Goal: Task Accomplishment & Management: Complete application form

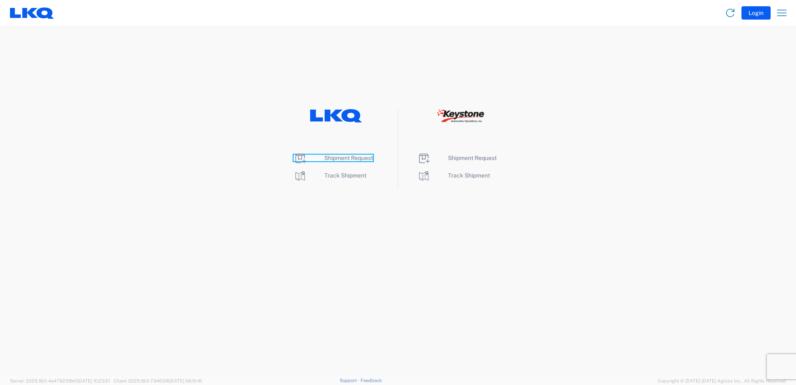
click at [348, 159] on span "Shipment Request" at bounding box center [348, 157] width 49 height 7
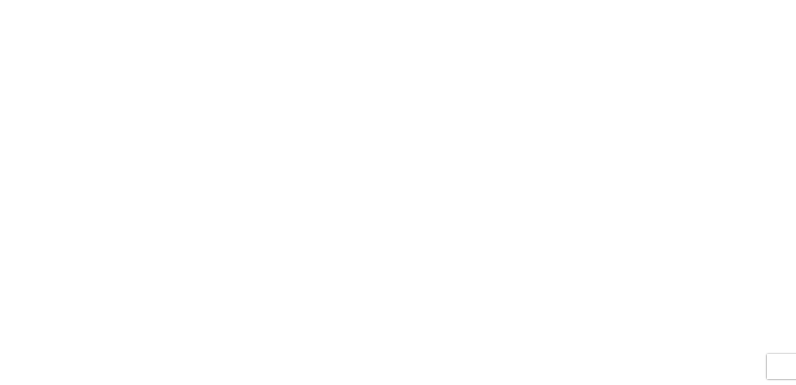
select select "FULL"
select select "LBS"
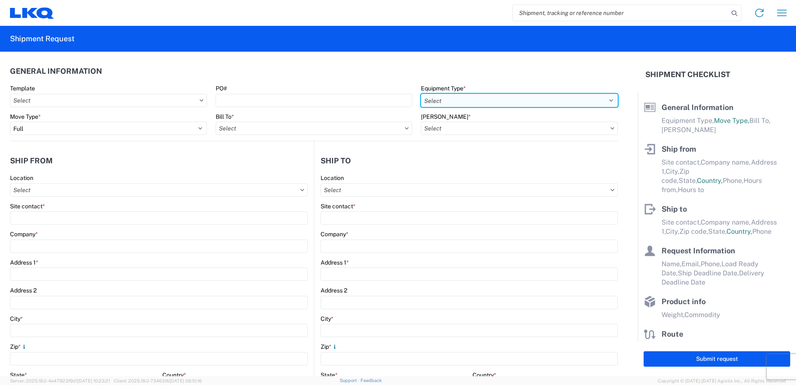
click at [456, 100] on select "Select 53’ Dry Van Flatbed Dropdeck (van) Lowboy (flatbed) Rail" at bounding box center [519, 100] width 197 height 13
select select "STDV"
click at [421, 94] on select "Select 53’ Dry Van Flatbed Dropdeck (van) Lowboy (flatbed) Rail" at bounding box center [519, 100] width 197 height 13
click at [306, 132] on input "Bill To *" at bounding box center [314, 128] width 197 height 13
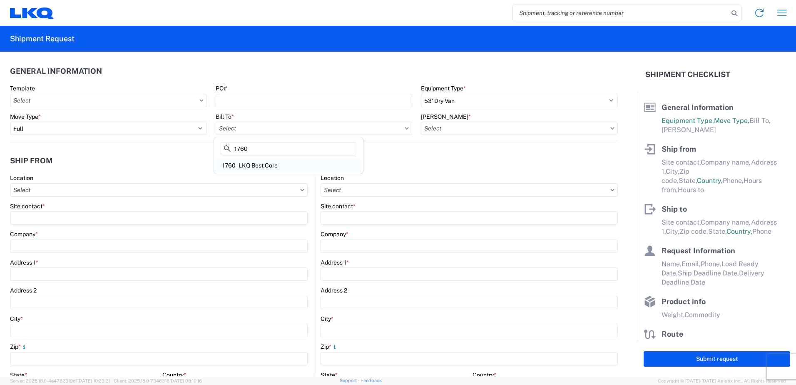
type input "1760"
click at [261, 162] on div "1760 - LKQ Best Core" at bounding box center [289, 165] width 146 height 13
type input "1760 - LKQ Best Core"
click at [453, 129] on input "[PERSON_NAME] *" at bounding box center [519, 128] width 197 height 13
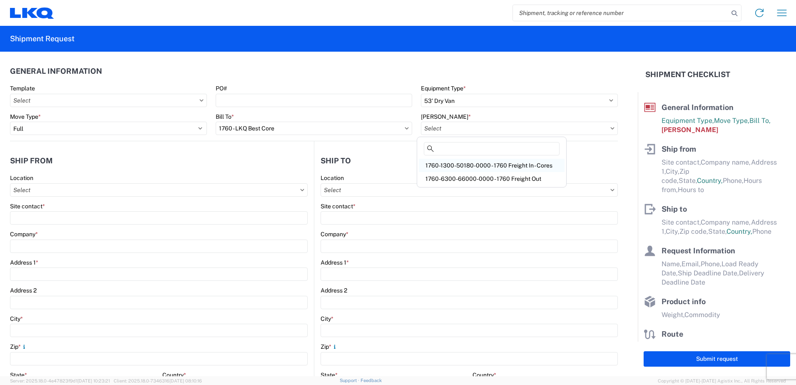
click at [460, 163] on div "1760-1300-50180-0000 - 1760 Freight In - Cores" at bounding box center [492, 165] width 146 height 13
type input "1760-1300-50180-0000 - 1760 Freight In - Cores"
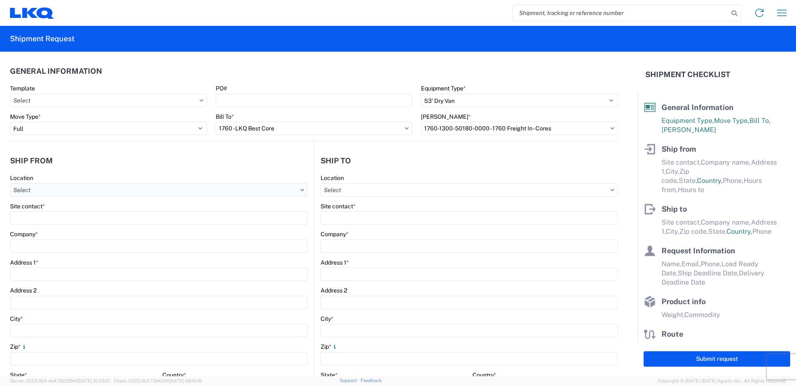
click at [132, 190] on input "Location" at bounding box center [159, 189] width 298 height 13
type input "1348"
click at [72, 227] on div "1348- LKQ Self Service- [GEOGRAPHIC_DATA]" at bounding box center [85, 226] width 146 height 13
type input "1348- LKQ Self Service- [GEOGRAPHIC_DATA]"
type input "LKQ Corporation"
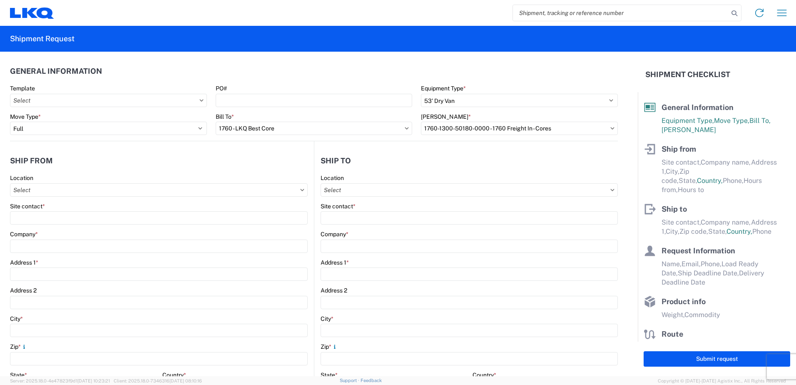
type input "[STREET_ADDRESS]"
type input "Wayland"
type input "49348"
select select "MI"
select select "US"
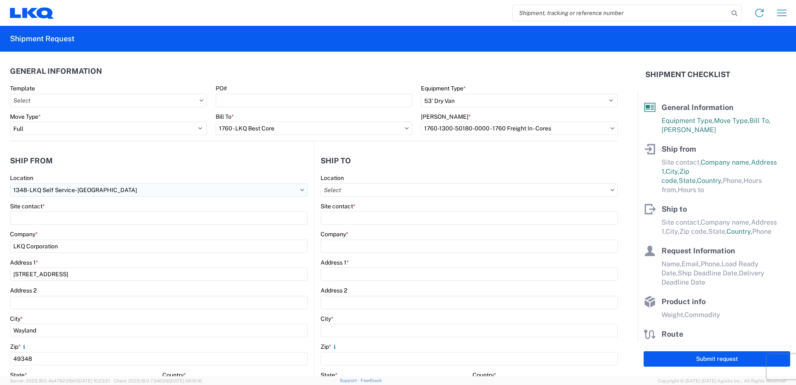
type input "07:00:00"
type input "17:00:00"
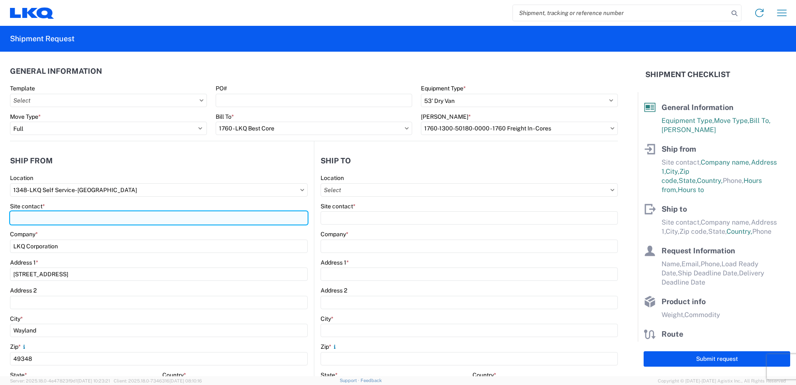
click at [44, 220] on input "Site contact *" at bounding box center [159, 217] width 298 height 13
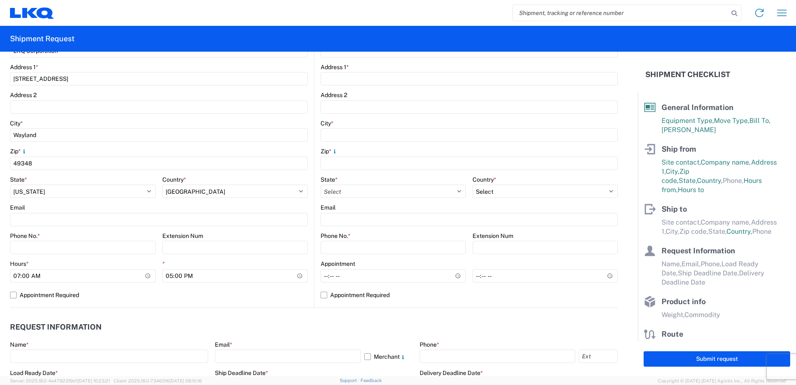
scroll to position [208, 0]
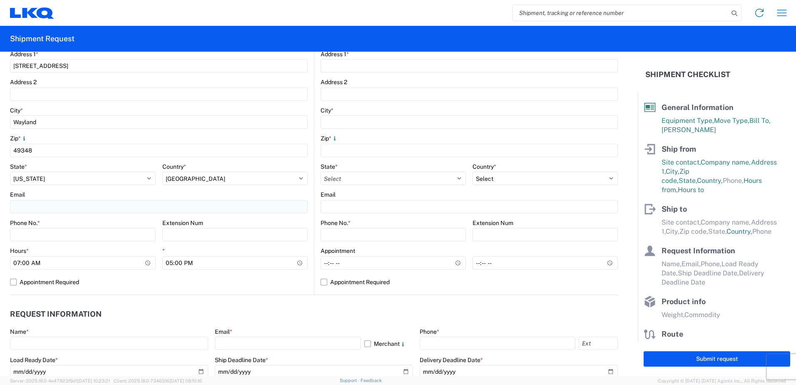
type input "[PERSON_NAME]"
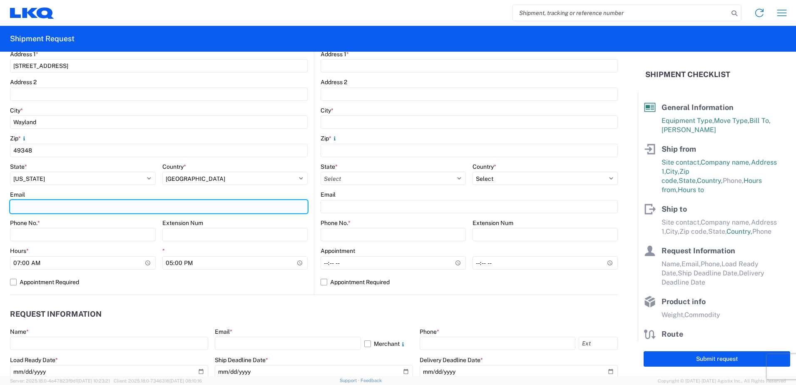
click at [35, 208] on input "Email" at bounding box center [159, 206] width 298 height 13
type input "[EMAIL_ADDRESS][DOMAIN_NAME]"
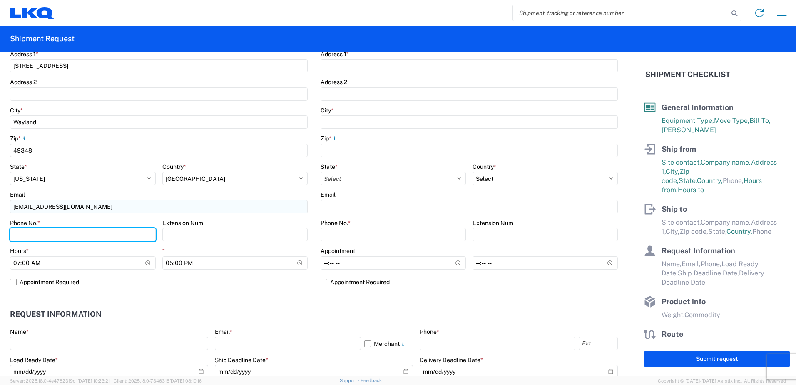
type input "6166387087"
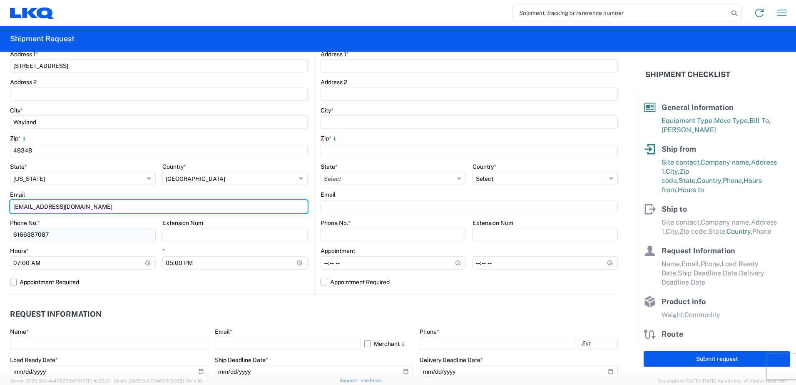
scroll to position [250, 0]
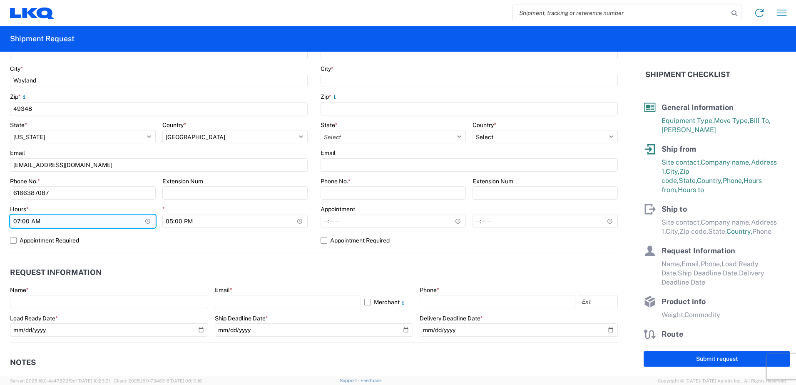
click at [63, 220] on input "07:00:00" at bounding box center [83, 220] width 146 height 13
type input "09:00"
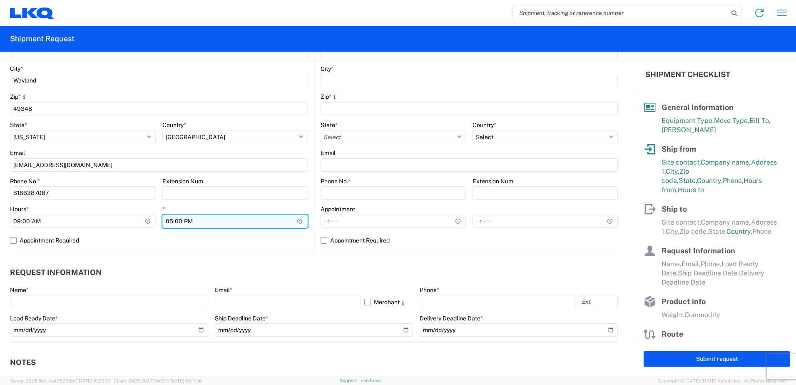
click at [168, 221] on input "17:00:00" at bounding box center [235, 220] width 146 height 13
type input "14:00"
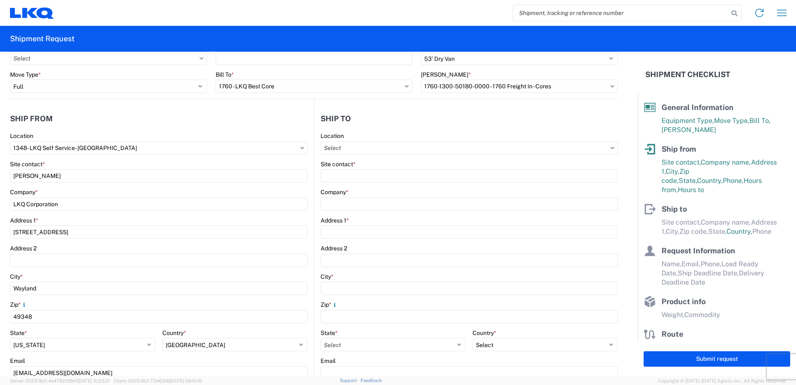
scroll to position [42, 0]
click at [360, 148] on input "Location" at bounding box center [469, 148] width 297 height 13
type input "1760"
click at [354, 186] on div "1760 - LKQ Best Core" at bounding box center [393, 185] width 146 height 13
type input "1760 - LKQ Best Core"
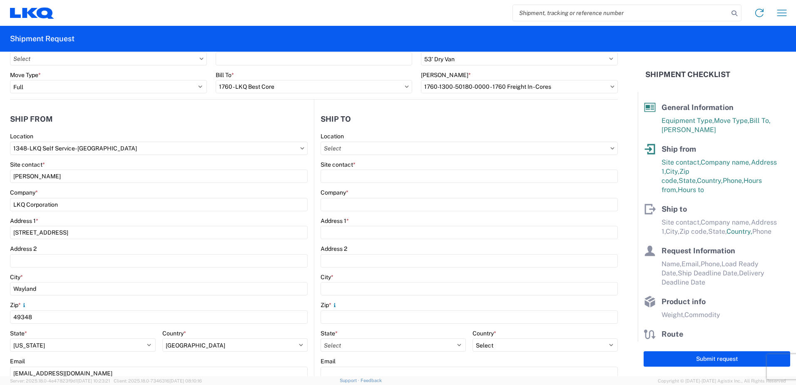
type input "LKQ Corporation"
type input "[STREET_ADDRESS]"
type input "[GEOGRAPHIC_DATA]"
type input "77038"
select select "[GEOGRAPHIC_DATA]"
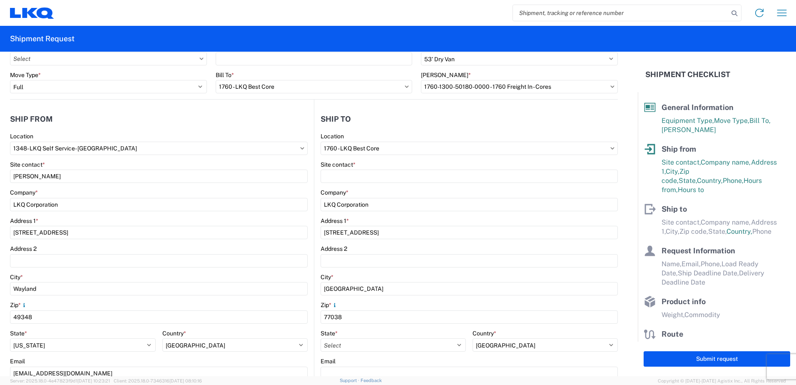
select select "US"
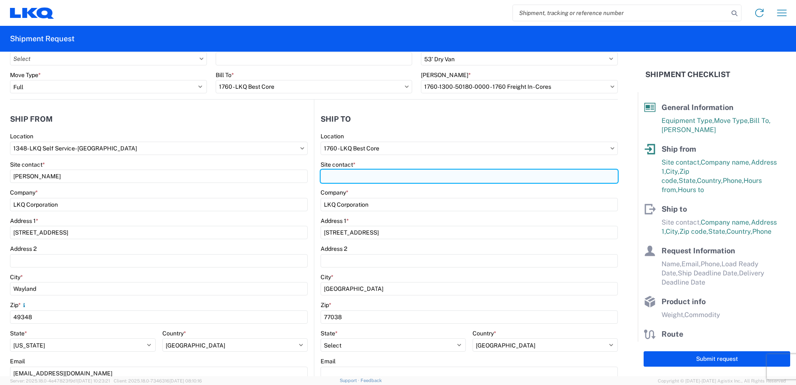
click at [354, 175] on input "Site contact *" at bounding box center [469, 175] width 297 height 13
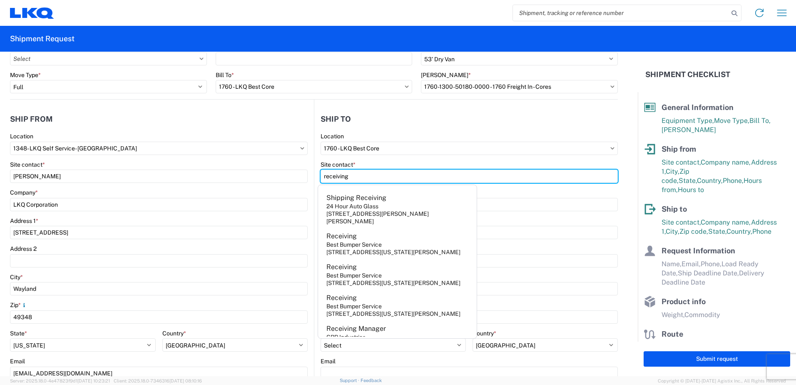
type input "receiving"
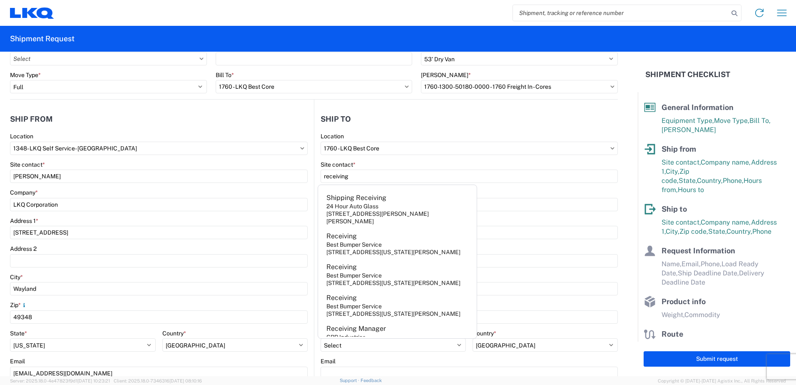
click at [588, 115] on header "Ship to" at bounding box center [466, 118] width 304 height 19
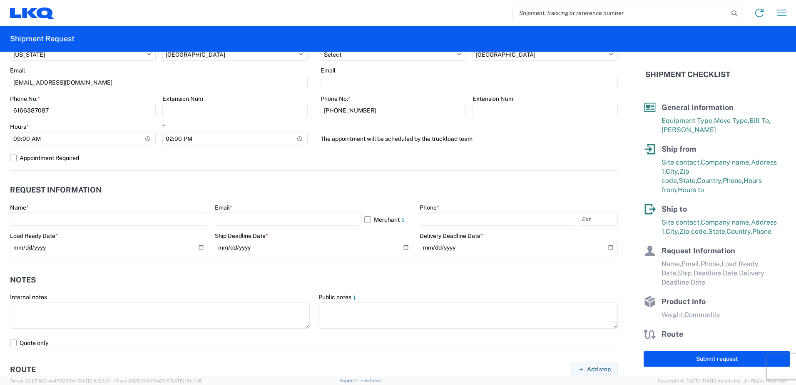
scroll to position [333, 0]
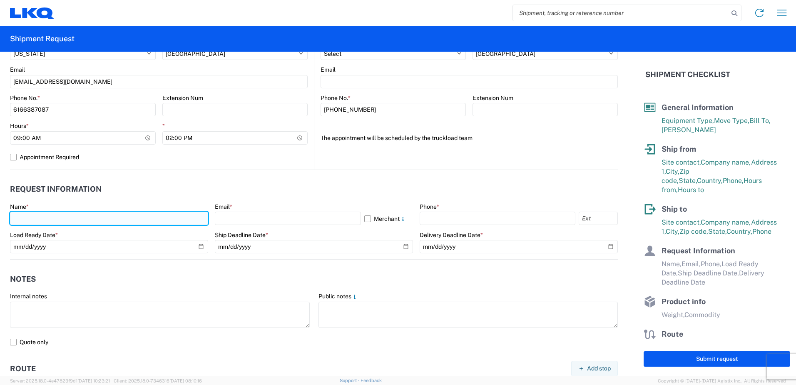
click at [12, 216] on input "text" at bounding box center [109, 218] width 198 height 13
type input "[PERSON_NAME]"
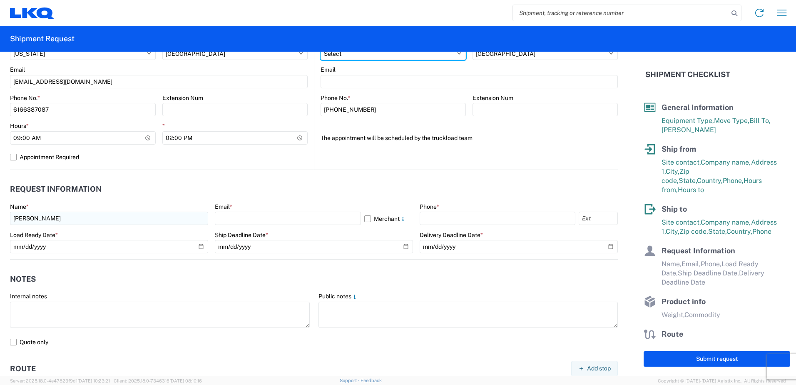
select select "MI"
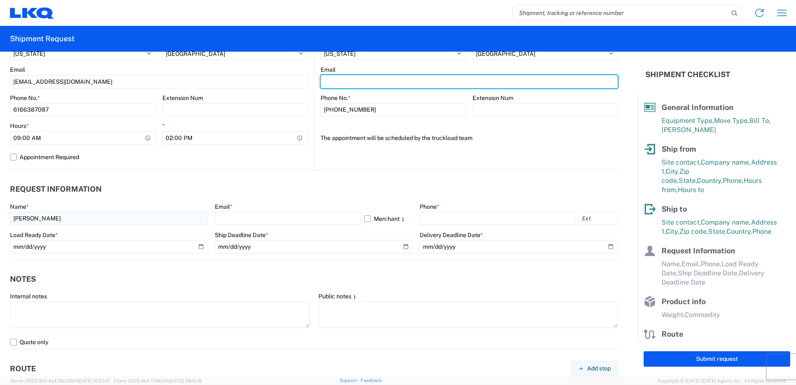
type input "[EMAIL_ADDRESS][DOMAIN_NAME]"
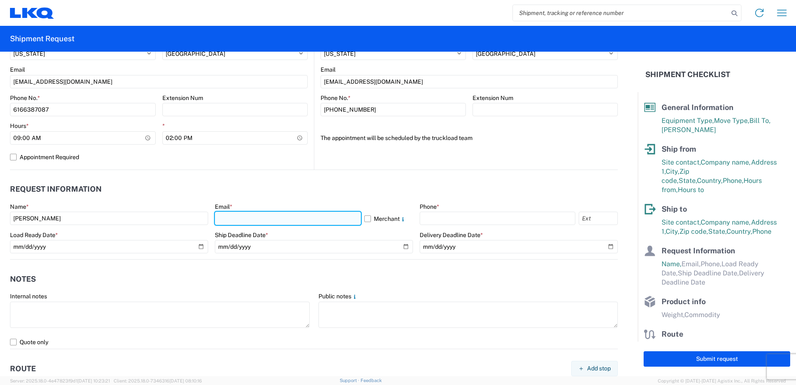
click at [227, 221] on input "text" at bounding box center [288, 218] width 146 height 13
type input "[EMAIL_ADDRESS][DOMAIN_NAME]"
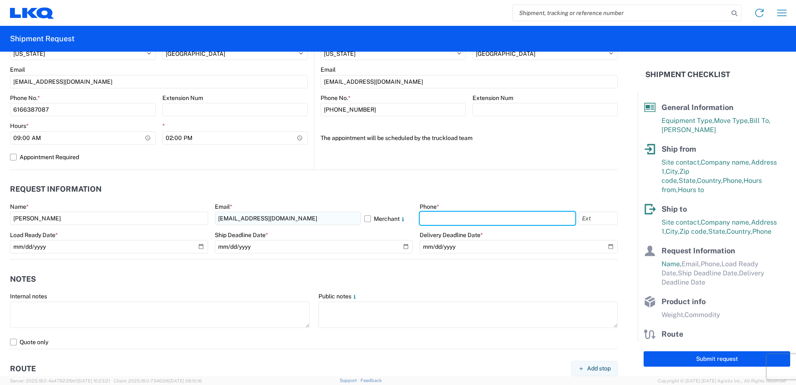
type input "1616638708"
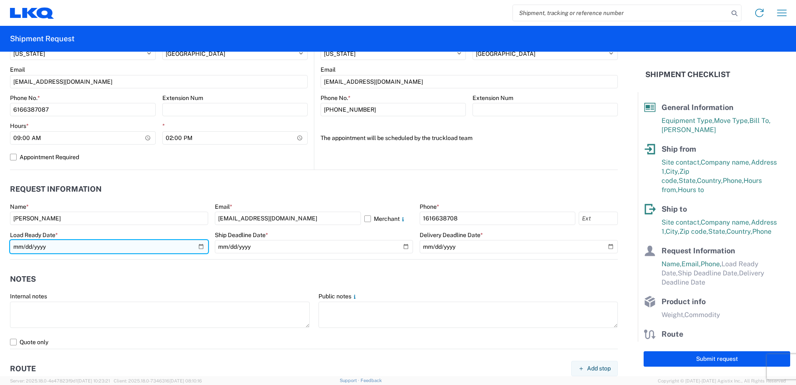
click at [197, 245] on input "date" at bounding box center [109, 246] width 198 height 13
type input "[DATE]"
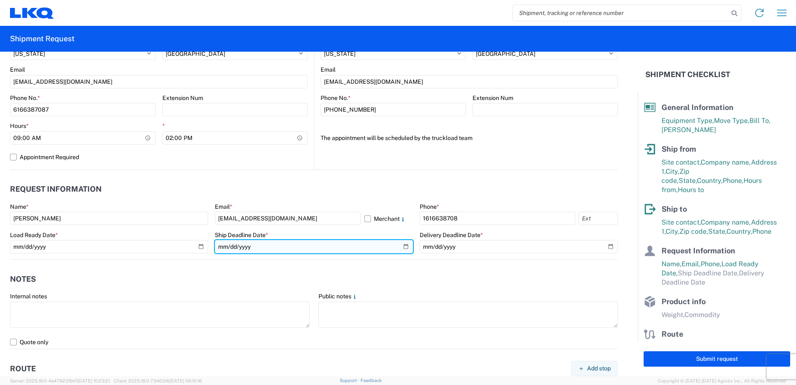
click at [401, 246] on input "date" at bounding box center [314, 246] width 198 height 13
type input "[DATE]"
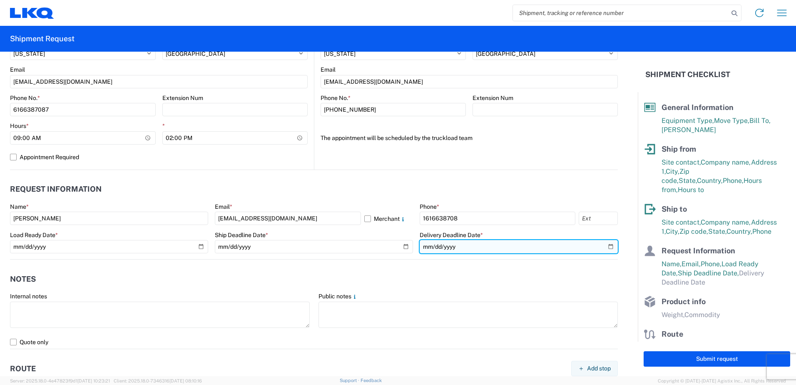
click at [603, 248] on input "date" at bounding box center [519, 246] width 198 height 13
type input "[DATE]"
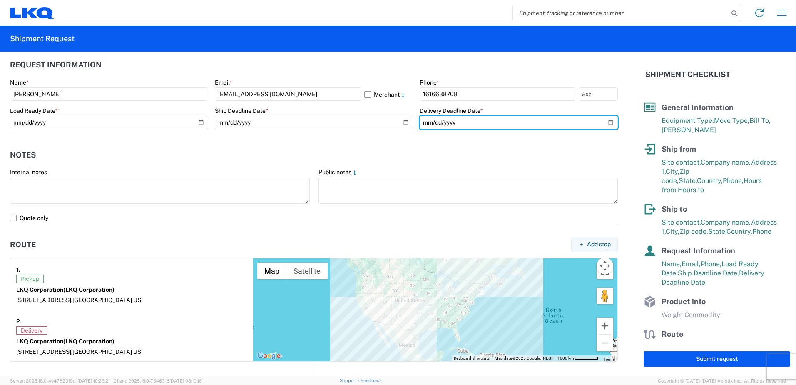
scroll to position [458, 0]
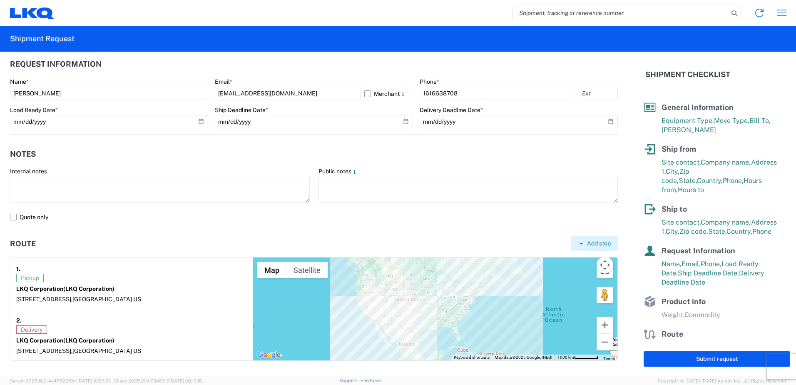
click at [587, 243] on span "Add stop" at bounding box center [599, 243] width 24 height 8
select select "US"
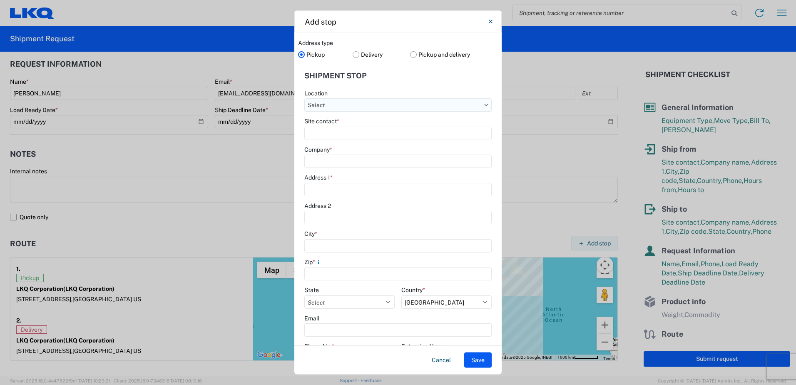
click at [388, 106] on input "Location" at bounding box center [397, 104] width 187 height 13
type input "1346"
click at [375, 140] on div "1346 - LKQ Self Service - [GEOGRAPHIC_DATA]" at bounding box center [379, 141] width 146 height 13
type input "1346 - LKQ Self Service - [GEOGRAPHIC_DATA]"
type input "LKQ Corporation"
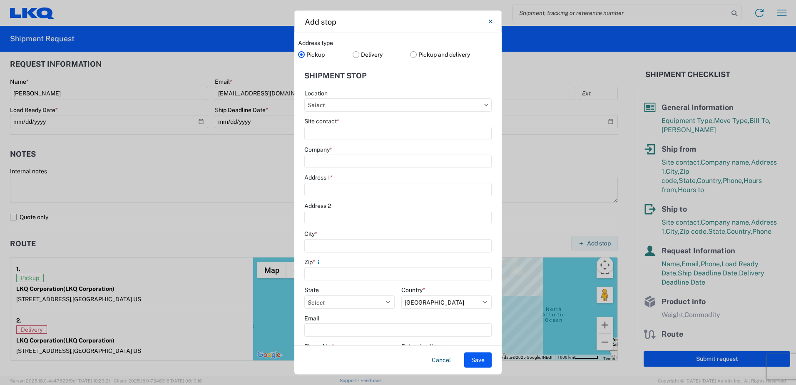
type input "[STREET_ADDRESS]"
type input "Holland"
type input "49424"
select select "MI"
type input "[PHONE_NUMBER]"
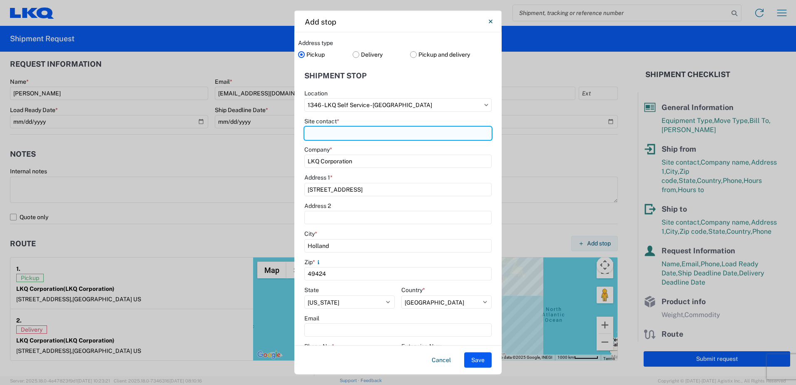
click at [350, 132] on input "Site contact *" at bounding box center [397, 132] width 187 height 13
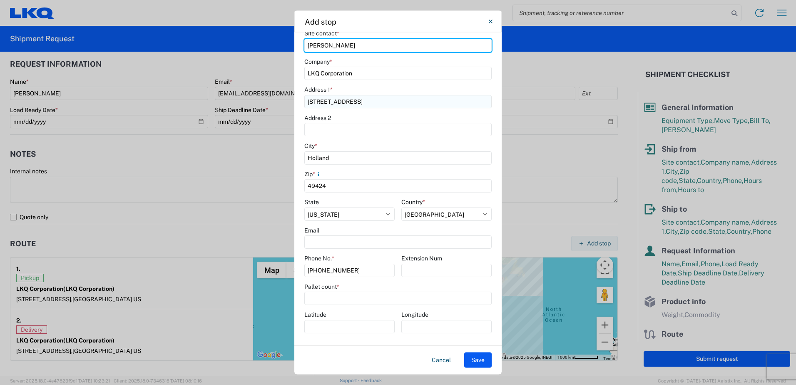
scroll to position [88, 0]
type input "[PERSON_NAME]"
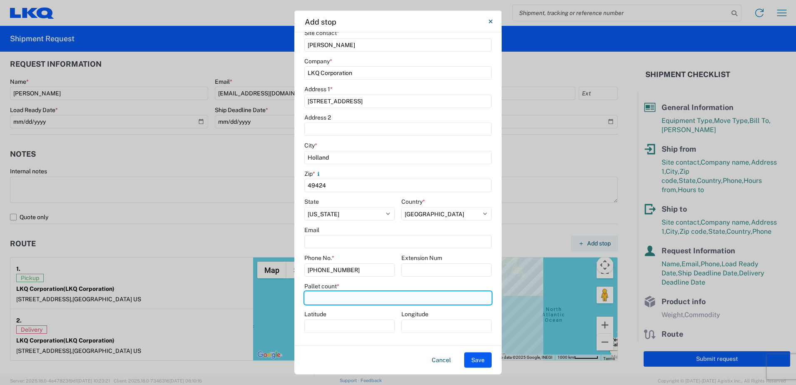
click at [311, 296] on input "number" at bounding box center [397, 297] width 187 height 13
type input "15"
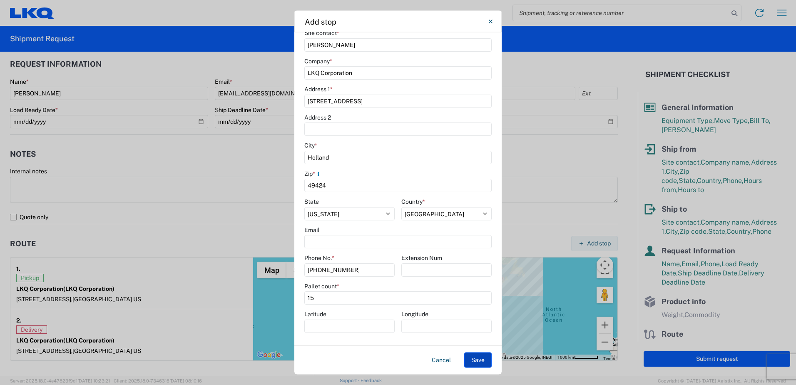
click at [468, 355] on button "Save" at bounding box center [477, 359] width 27 height 15
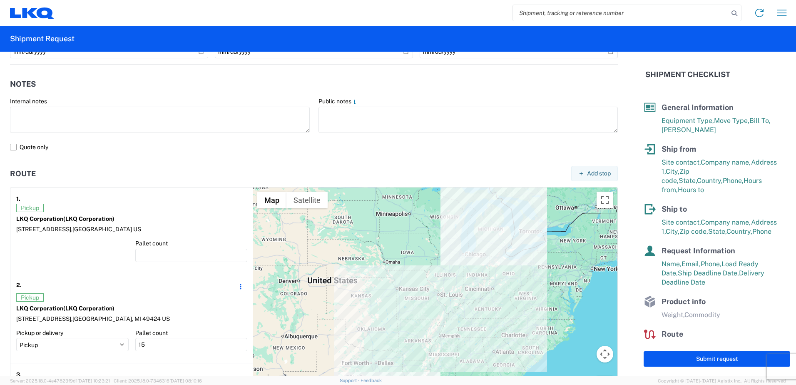
scroll to position [541, 0]
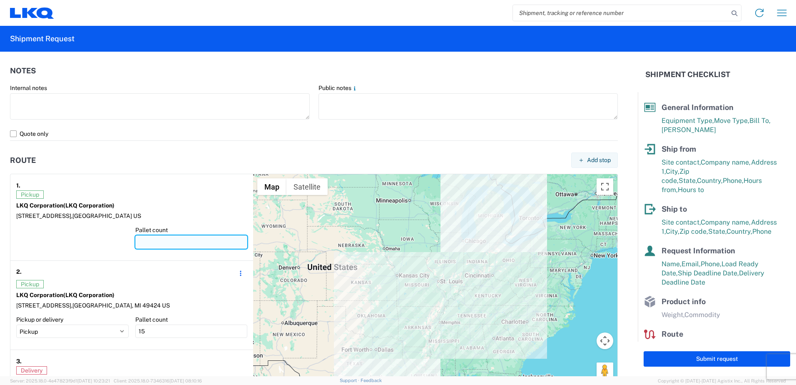
click at [161, 241] on input "number" at bounding box center [191, 241] width 112 height 13
type input "16"
type input "1"
type input "30"
type input "15"
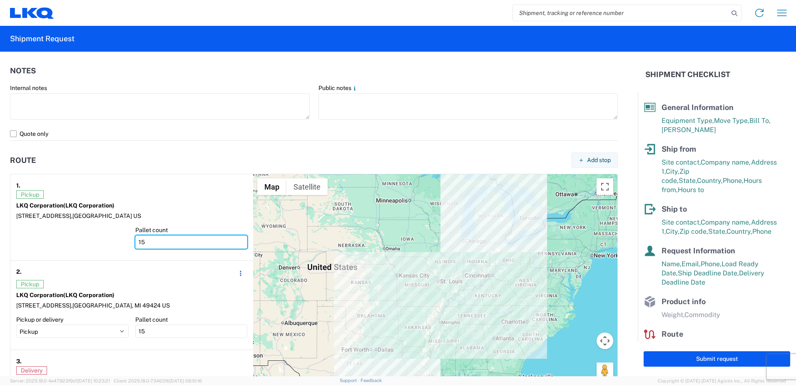
type input "29"
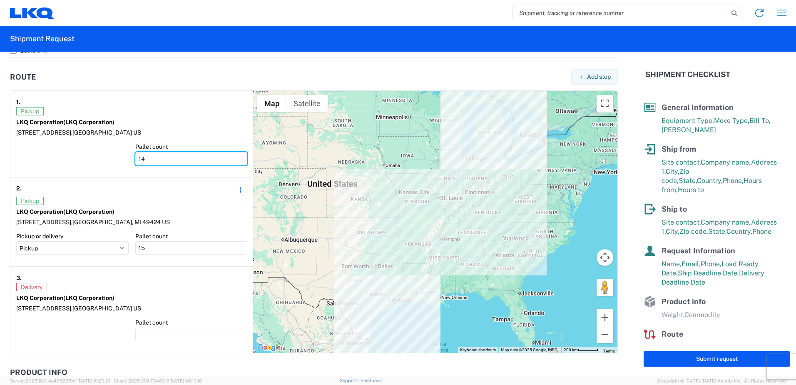
scroll to position [666, 0]
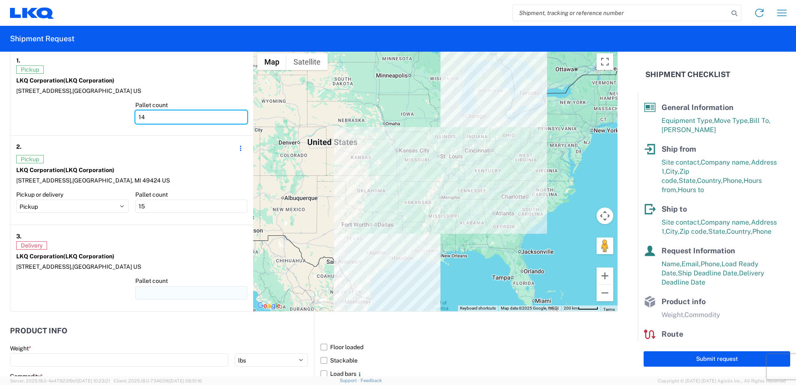
type input "14"
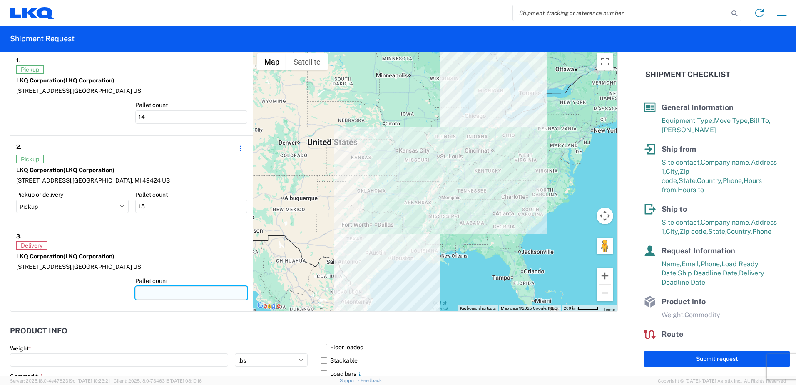
click at [147, 292] on input "number" at bounding box center [191, 292] width 112 height 13
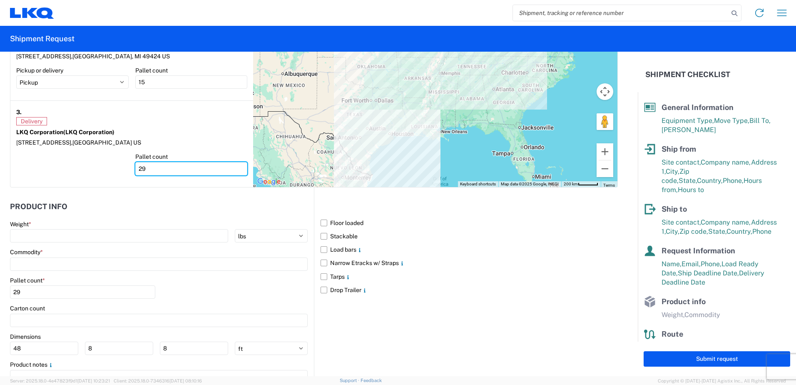
scroll to position [791, 0]
type input "29"
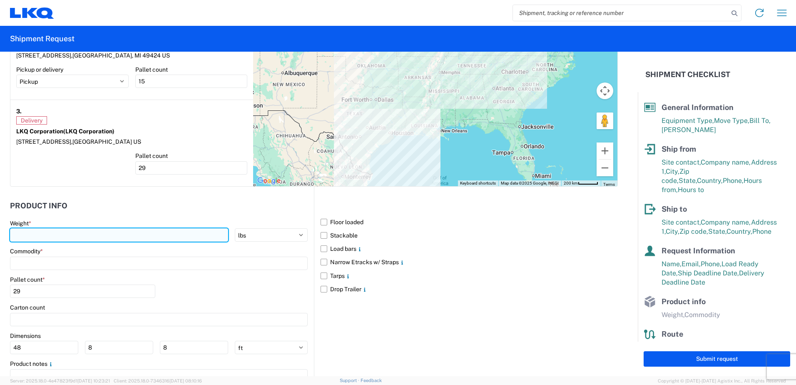
click at [25, 236] on input "number" at bounding box center [119, 234] width 218 height 13
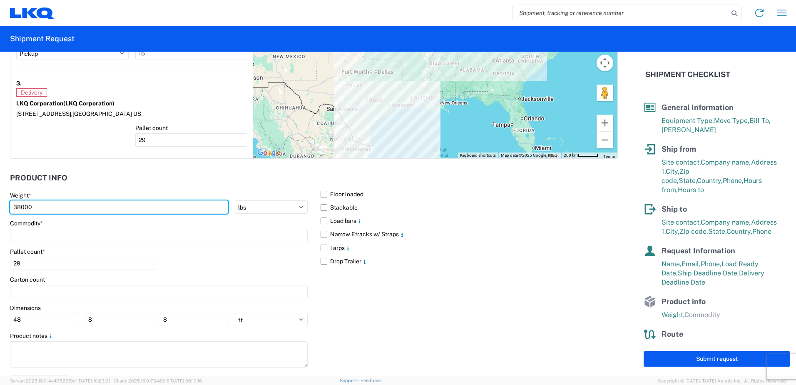
scroll to position [833, 0]
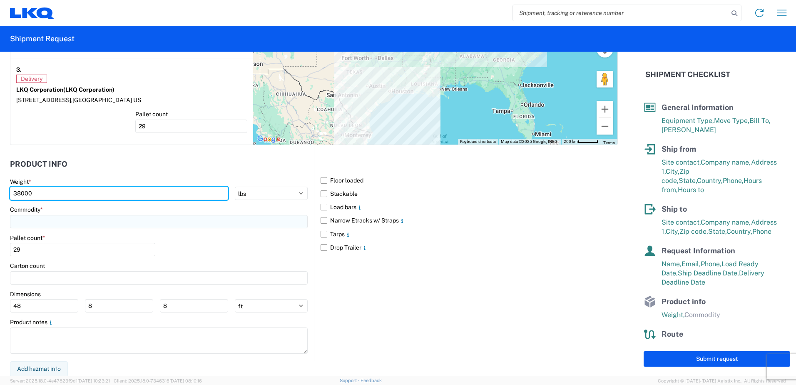
type input "38000"
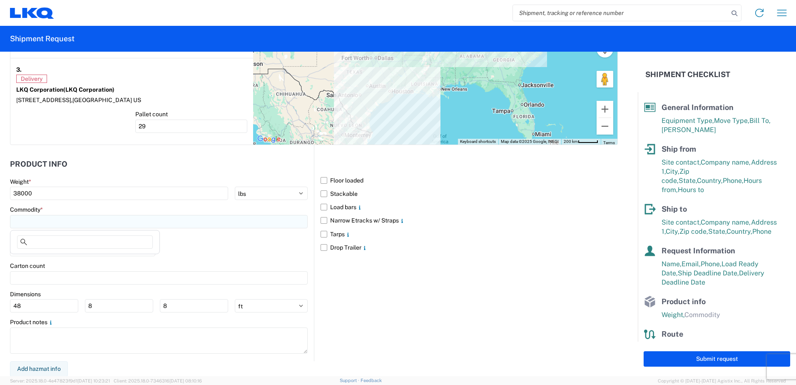
click at [31, 221] on input at bounding box center [159, 221] width 298 height 13
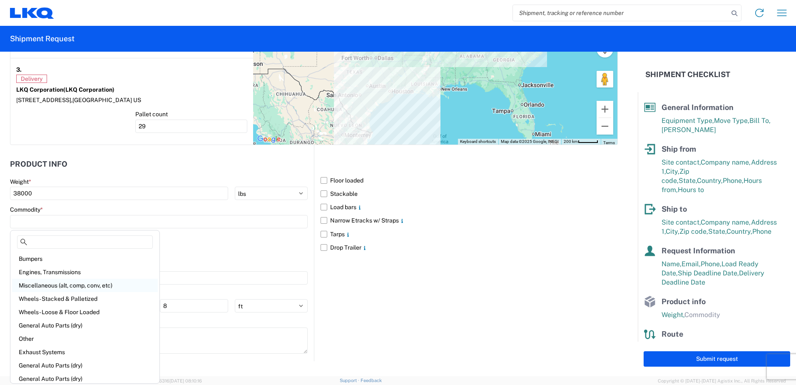
click at [48, 286] on div "Miscellaneous (alt, comp, conv, etc)" at bounding box center [85, 285] width 146 height 13
type input "Miscellaneous (alt, comp, conv, etc)"
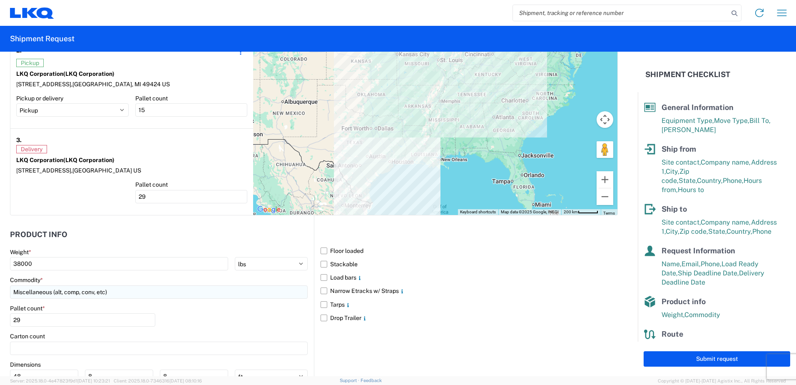
scroll to position [749, 0]
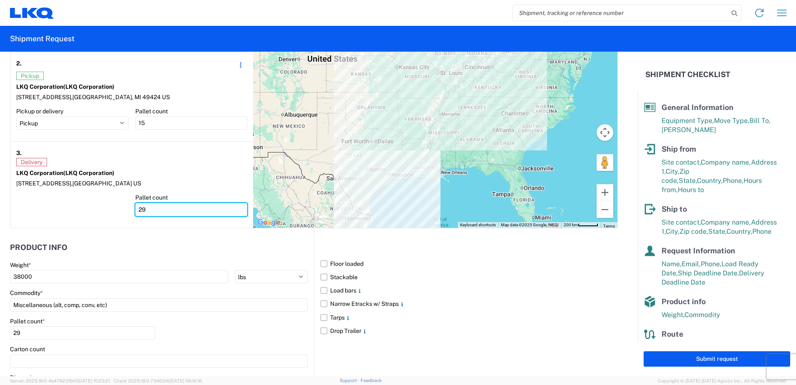
click at [149, 208] on input "29" at bounding box center [191, 209] width 112 height 13
type input "2"
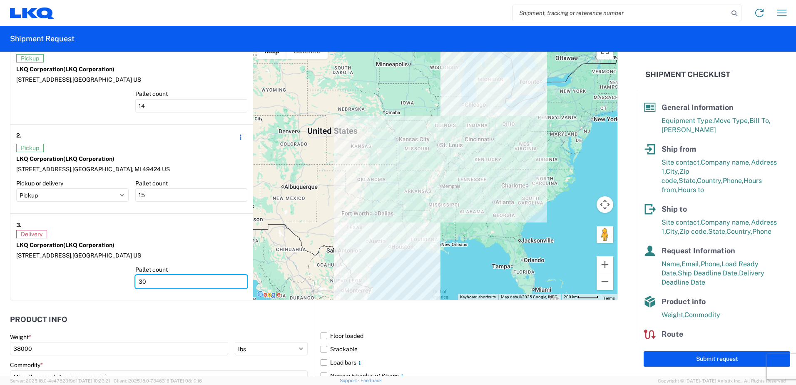
scroll to position [666, 0]
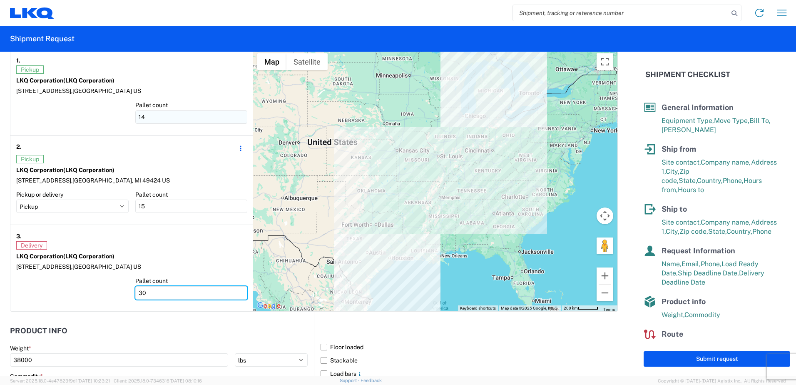
type input "30"
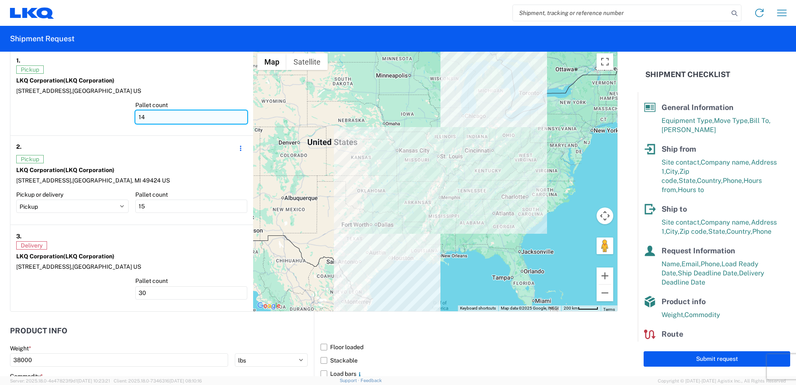
click at [154, 120] on input "14" at bounding box center [191, 116] width 112 height 13
type input "16"
type input "1"
type input "30"
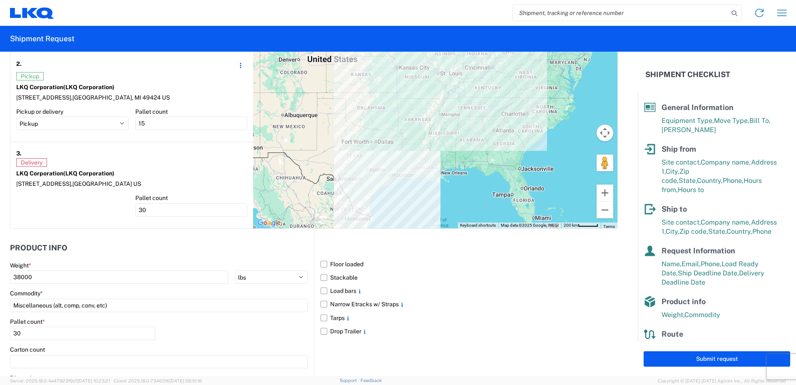
scroll to position [749, 0]
type input "15"
click at [63, 199] on div at bounding box center [72, 208] width 112 height 28
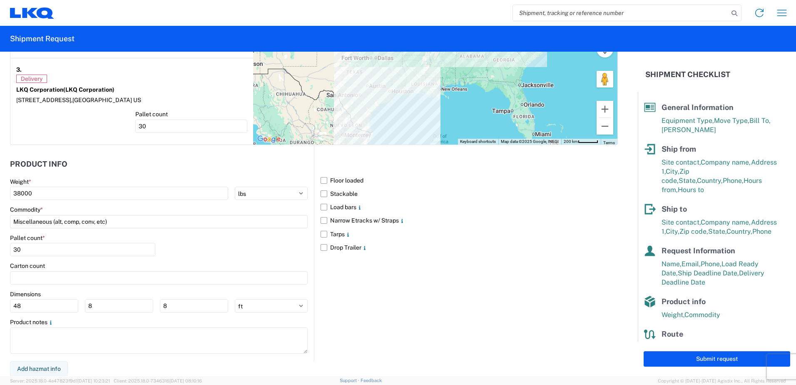
scroll to position [833, 0]
click at [321, 180] on label "Floor loaded" at bounding box center [469, 179] width 297 height 13
click at [0, 0] on input "Floor loaded" at bounding box center [0, 0] width 0 height 0
click at [321, 192] on label "Stackable" at bounding box center [469, 193] width 297 height 13
click at [0, 0] on input "Stackable" at bounding box center [0, 0] width 0 height 0
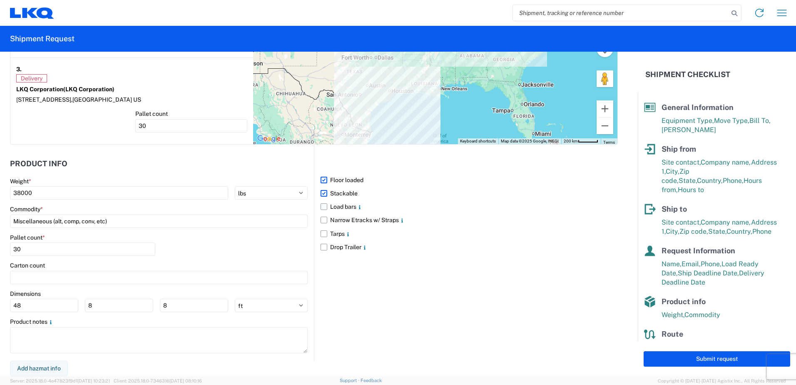
click at [322, 207] on label "Load bars" at bounding box center [469, 206] width 297 height 13
click at [0, 0] on input "Load bars" at bounding box center [0, 0] width 0 height 0
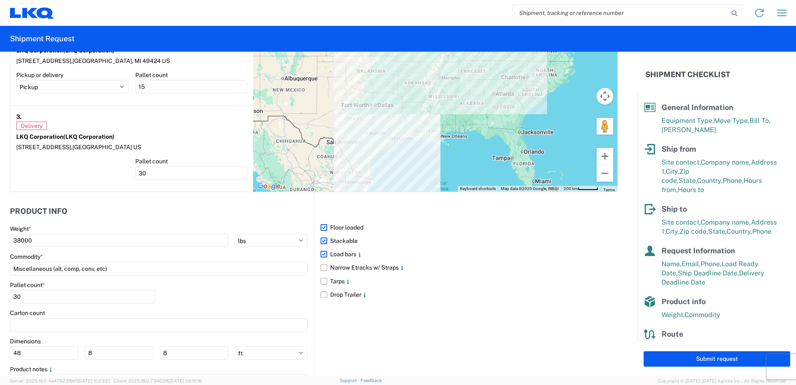
scroll to position [791, 0]
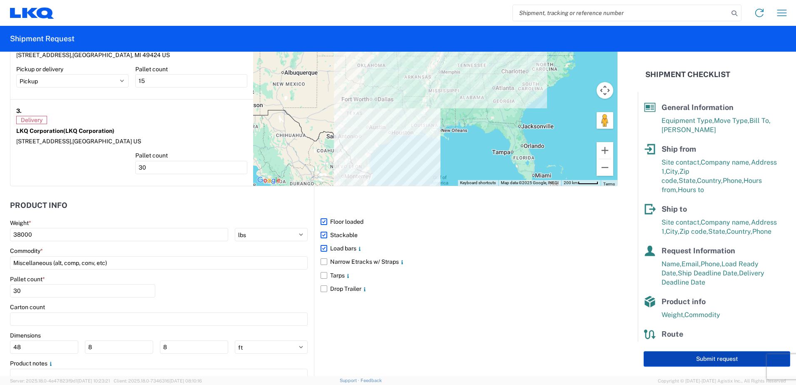
click at [688, 360] on button "Submit request" at bounding box center [717, 358] width 147 height 15
select select "US"
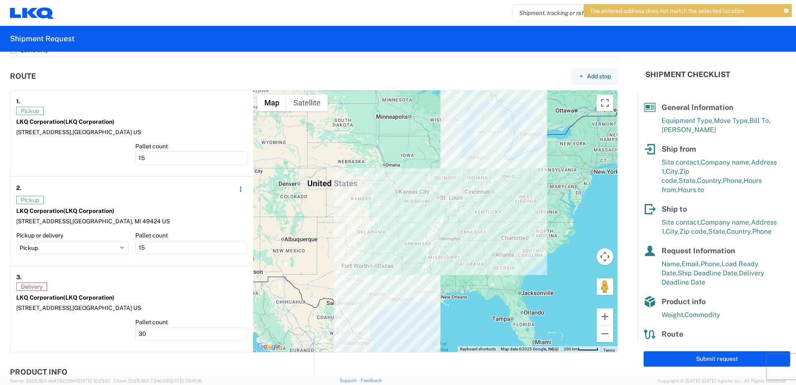
scroll to position [583, 0]
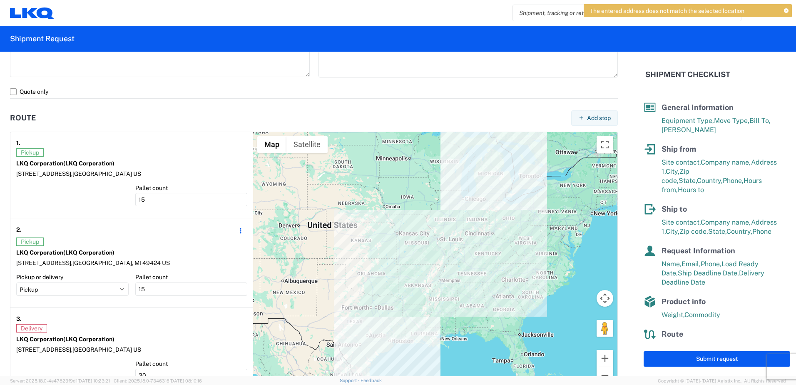
click at [35, 154] on span "Pickup" at bounding box center [29, 152] width 27 height 8
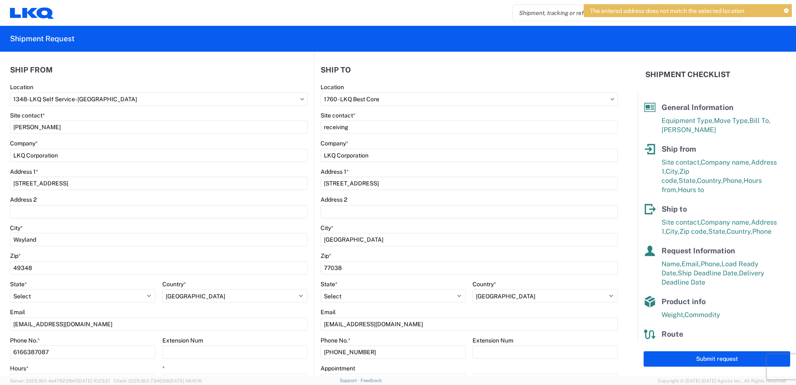
scroll to position [84, 0]
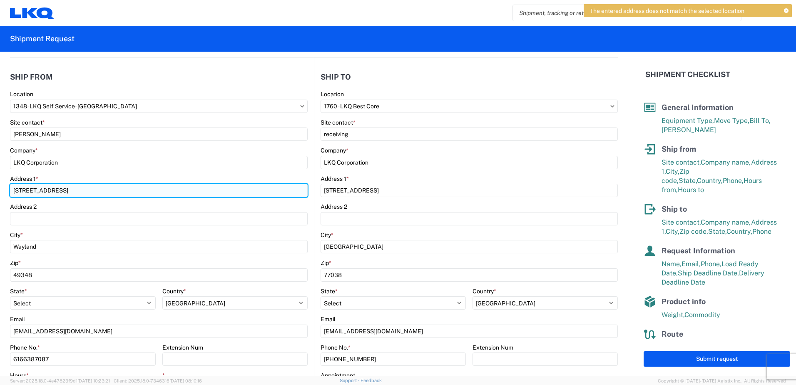
click at [75, 188] on input "[STREET_ADDRESS]" at bounding box center [159, 190] width 298 height 13
type input "4676 Division"
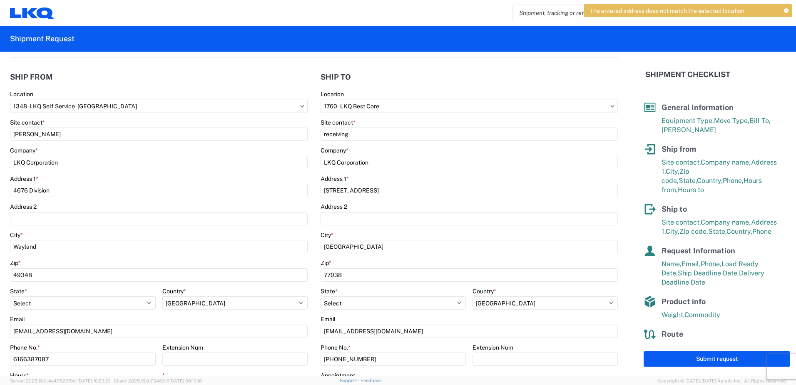
click at [195, 80] on header "Ship from" at bounding box center [162, 76] width 304 height 19
click at [685, 358] on button "Submit request" at bounding box center [717, 358] width 147 height 15
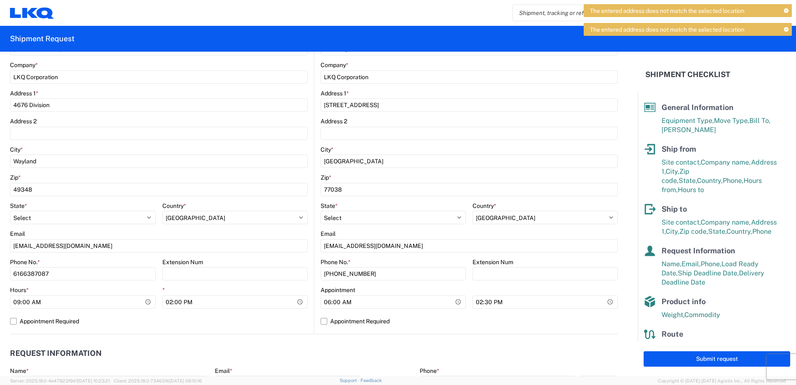
scroll to position [167, 0]
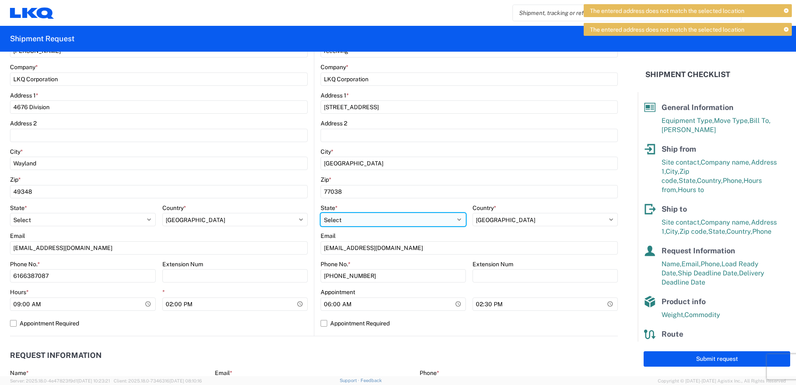
click at [455, 217] on select "Select [US_STATE] [US_STATE] [US_STATE] [US_STATE] Armed Forces Americas Armed …" at bounding box center [393, 219] width 145 height 13
select select "[GEOGRAPHIC_DATA]"
click at [321, 213] on select "Select [US_STATE] [US_STATE] [US_STATE] [US_STATE] Armed Forces Americas Armed …" at bounding box center [393, 219] width 145 height 13
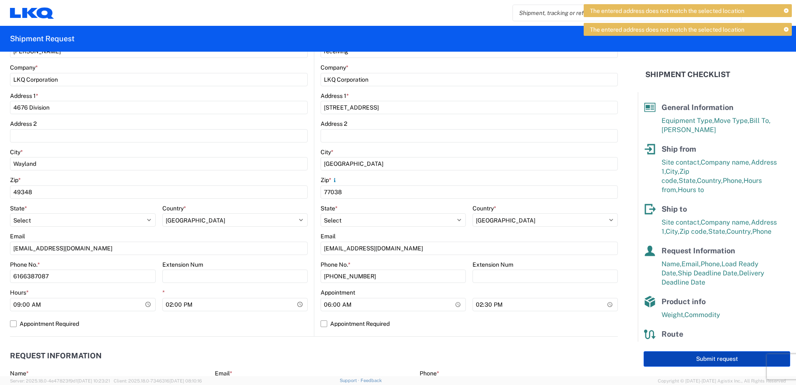
click at [698, 358] on button "Submit request" at bounding box center [717, 358] width 147 height 15
